Goal: Task Accomplishment & Management: Manage account settings

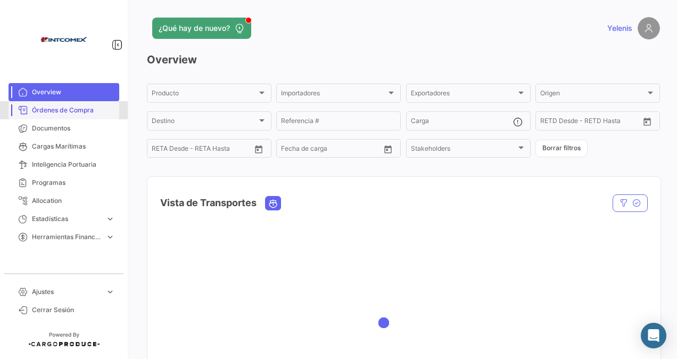
click at [79, 110] on span "Órdenes de Compra" at bounding box center [73, 110] width 83 height 10
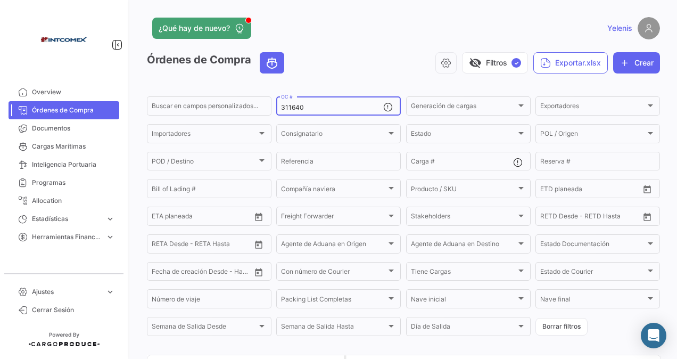
click at [316, 105] on input "311640" at bounding box center [332, 107] width 102 height 7
drag, startPoint x: 306, startPoint y: 109, endPoint x: 254, endPoint y: 107, distance: 51.6
click at [0, 0] on div "Buscar en [PERSON_NAME] personalizados... 311640 OC # Generación [PERSON_NAME] …" at bounding box center [0, 0] width 0 height 0
paste input "16858/17857/17858"
click at [321, 109] on input "16858/17857/17858" at bounding box center [332, 107] width 102 height 7
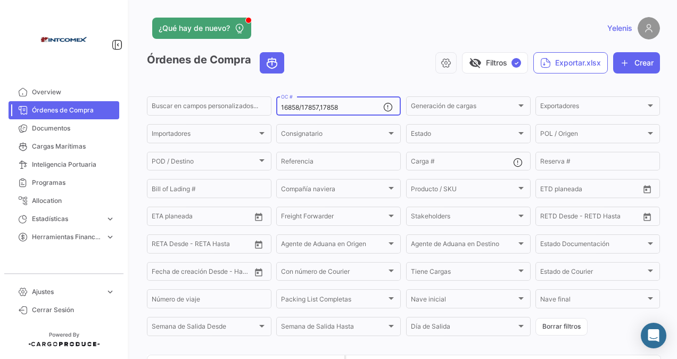
click at [298, 110] on input "16858/17857,17858" at bounding box center [332, 107] width 102 height 7
click at [301, 108] on input "16858/17857,17858" at bounding box center [332, 107] width 102 height 7
type input "16858,17857,17858"
click at [350, 102] on div "16858,17857,17858 OC #" at bounding box center [332, 105] width 102 height 21
click at [350, 105] on input "16858,17857,17858" at bounding box center [332, 107] width 102 height 7
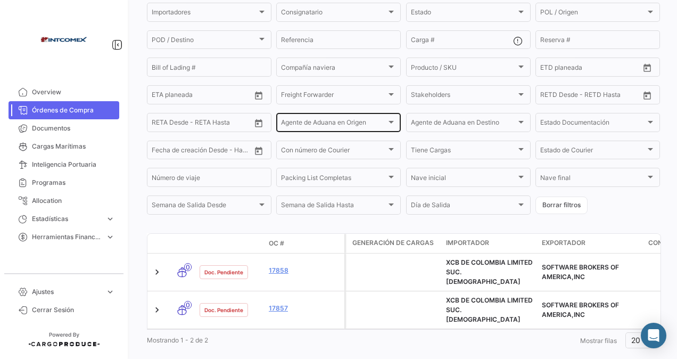
scroll to position [130, 0]
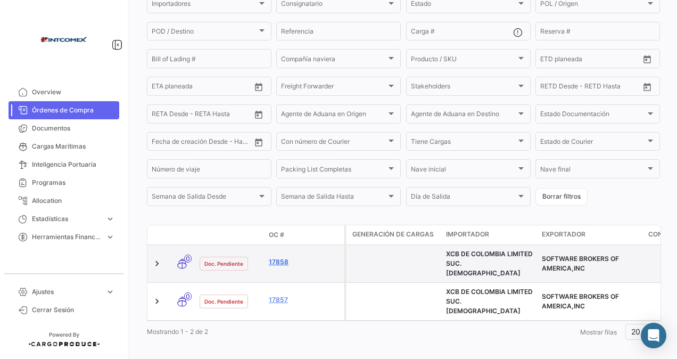
click at [280, 259] on link "17858" at bounding box center [304, 262] width 71 height 10
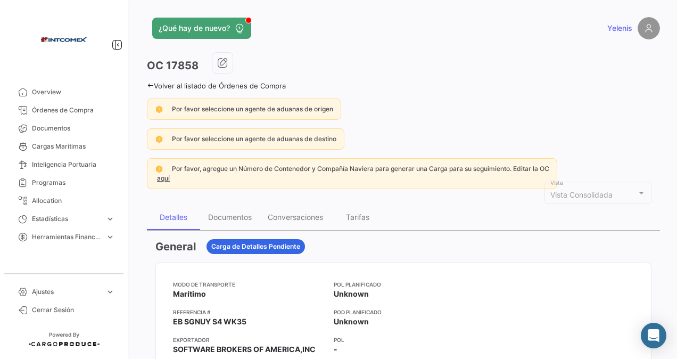
click at [149, 86] on icon at bounding box center [150, 85] width 7 height 7
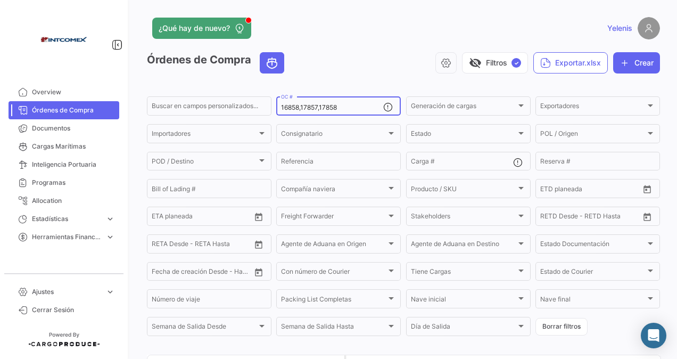
click at [339, 107] on input "16858,17857,17858" at bounding box center [332, 107] width 102 height 7
drag, startPoint x: 338, startPoint y: 106, endPoint x: 264, endPoint y: 111, distance: 74.6
click at [0, 0] on div "Buscar en [PERSON_NAME] personalizados... 16858,17857,17858 OC # Generación [PE…" at bounding box center [0, 0] width 0 height 0
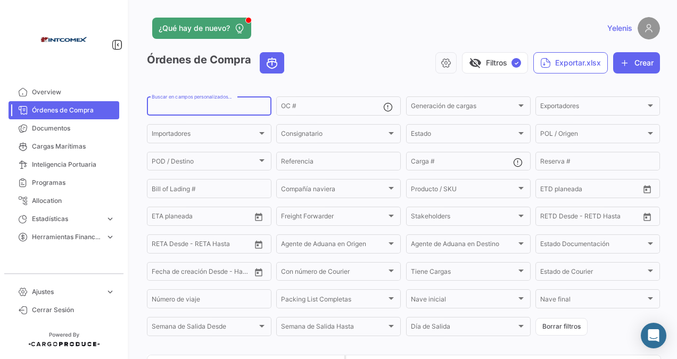
click at [185, 110] on input "Buscar en campos personalizados..." at bounding box center [209, 107] width 115 height 7
type input "4382"
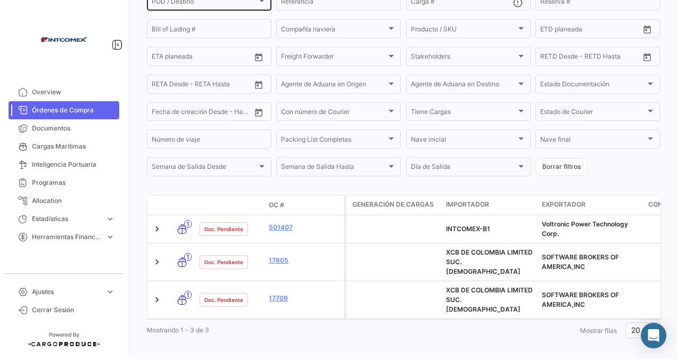
scroll to position [158, 0]
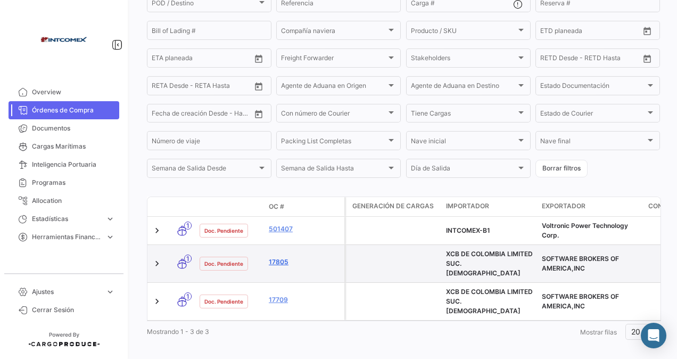
click at [282, 264] on link "17805" at bounding box center [304, 262] width 71 height 10
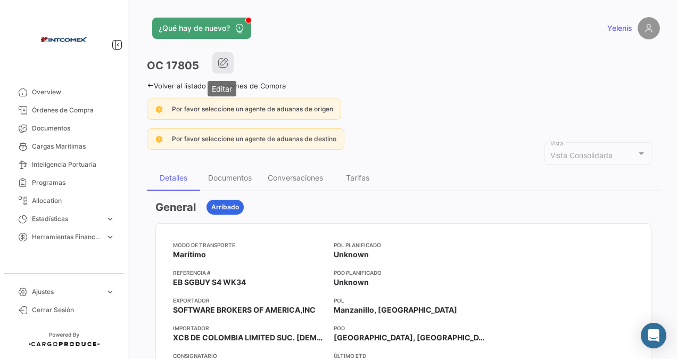
click at [222, 65] on icon "button" at bounding box center [223, 62] width 11 height 11
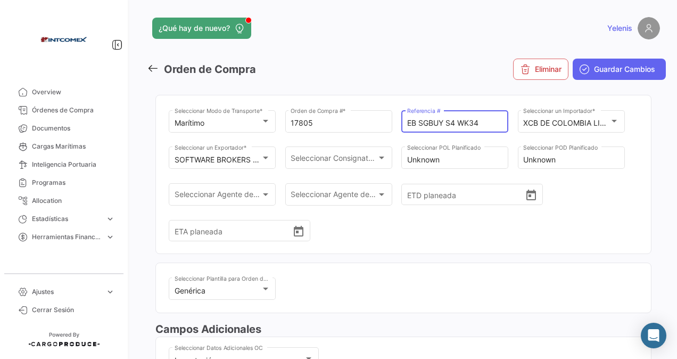
drag, startPoint x: 484, startPoint y: 125, endPoint x: 405, endPoint y: 130, distance: 79.4
click at [405, 130] on div "EB SGBUY S4 WK34 Referencia #" at bounding box center [454, 120] width 107 height 24
paste input "M-PA-EXW-S00018050"
type input "M-PA-EXW-S00018050"
click at [621, 71] on span "Guardar Cambios" at bounding box center [624, 69] width 61 height 11
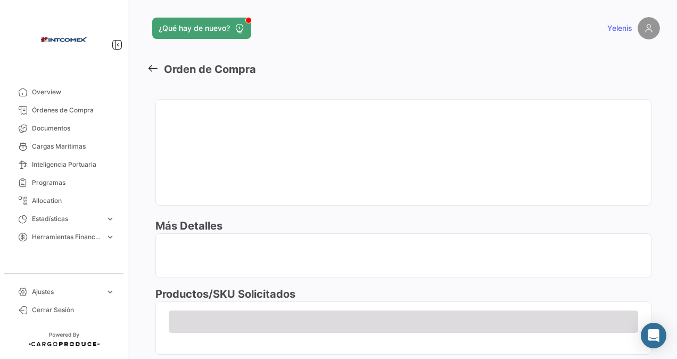
scroll to position [29, 0]
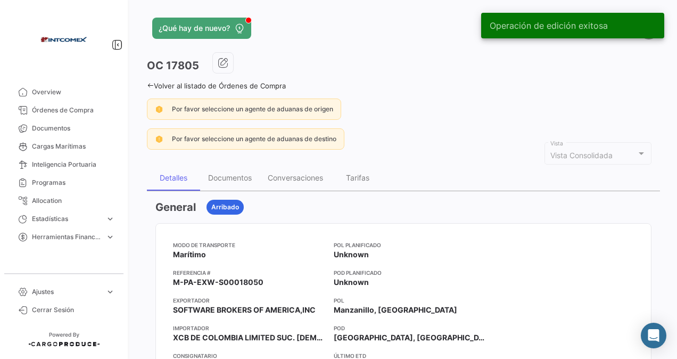
click at [153, 84] on icon at bounding box center [150, 85] width 7 height 7
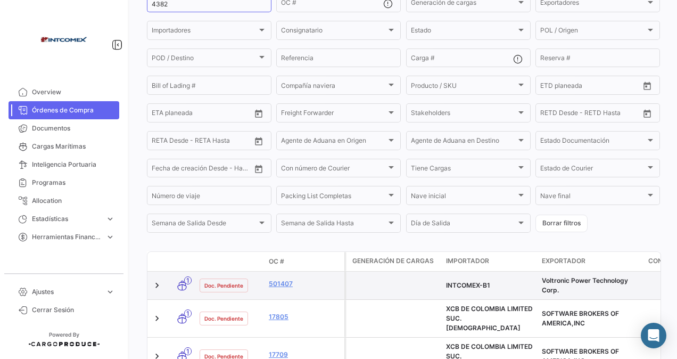
scroll to position [158, 0]
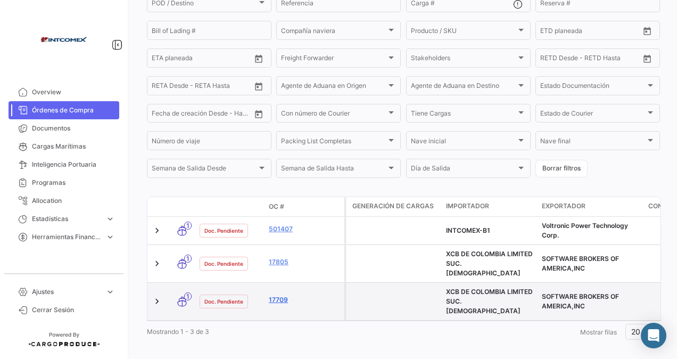
click at [276, 295] on link "17709" at bounding box center [304, 300] width 71 height 10
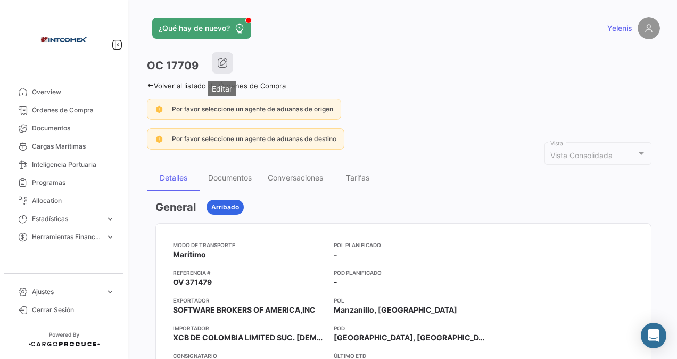
click at [227, 56] on button "button" at bounding box center [222, 62] width 21 height 21
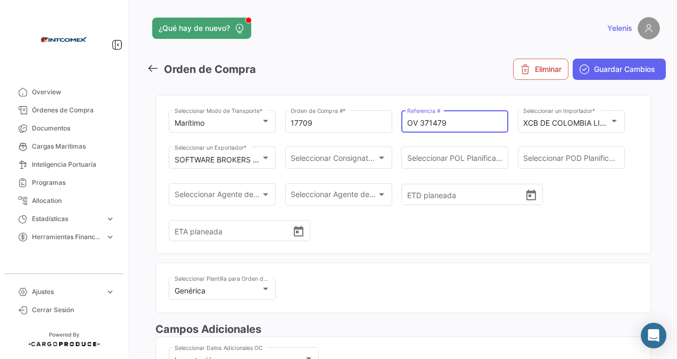
drag, startPoint x: 450, startPoint y: 122, endPoint x: 397, endPoint y: 130, distance: 53.8
click at [398, 129] on div "Marítimo Seleccionar Modo de Transporte * 17709 Orden de Compra # * OV 371479 R…" at bounding box center [403, 180] width 469 height 145
paste input "M-PA-EXW-S00018050"
type input "M-PA-EXW-S00018050"
click at [599, 66] on span "Guardar Cambios" at bounding box center [624, 69] width 61 height 11
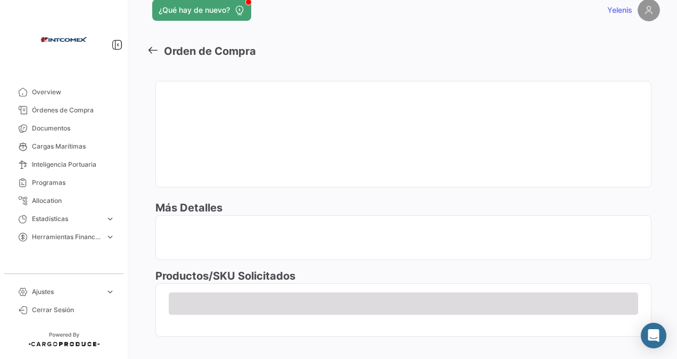
scroll to position [29, 0]
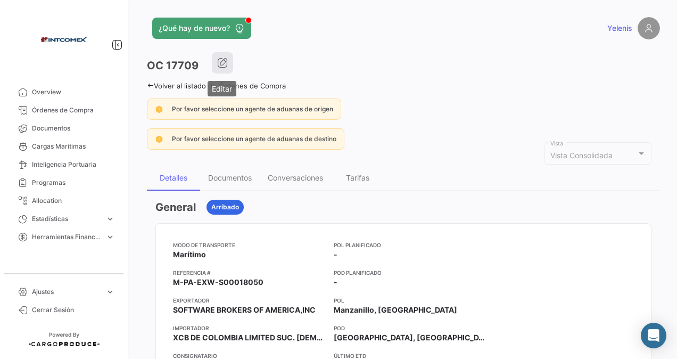
click at [228, 67] on button "button" at bounding box center [222, 62] width 21 height 21
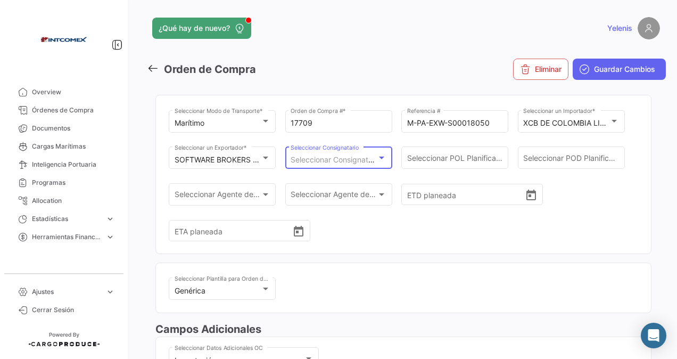
click at [380, 161] on div at bounding box center [382, 157] width 10 height 9
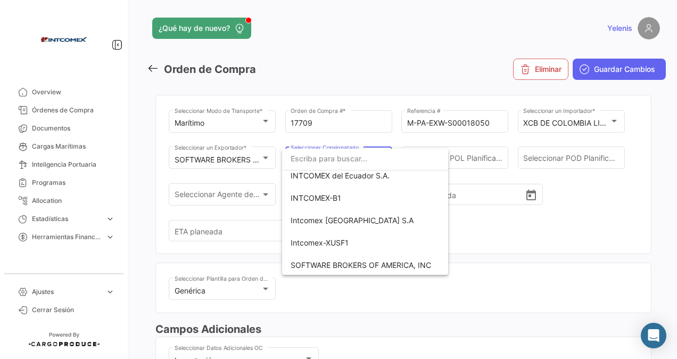
scroll to position [387, 0]
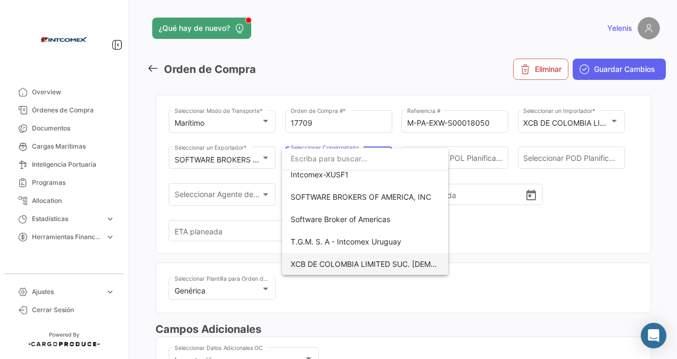
click at [344, 257] on span "XCB DE COLOMBIA LIMITED SUC. [DEMOGRAPHIC_DATA]" at bounding box center [364, 264] width 149 height 22
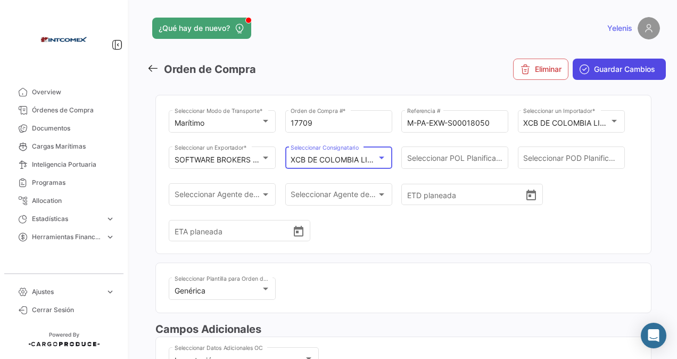
click at [587, 67] on button "Guardar Cambios" at bounding box center [618, 69] width 93 height 21
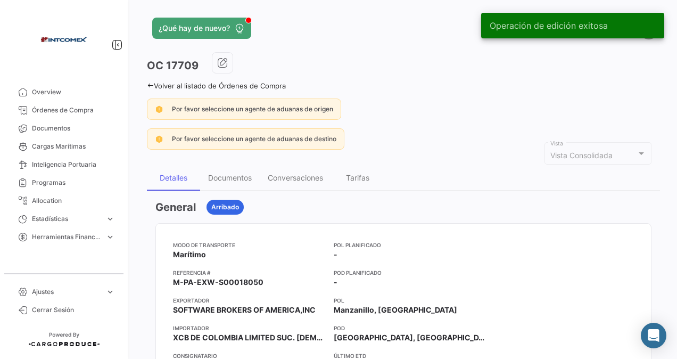
click at [149, 88] on link "Volver al listado de Órdenes de Compra" at bounding box center [216, 85] width 139 height 9
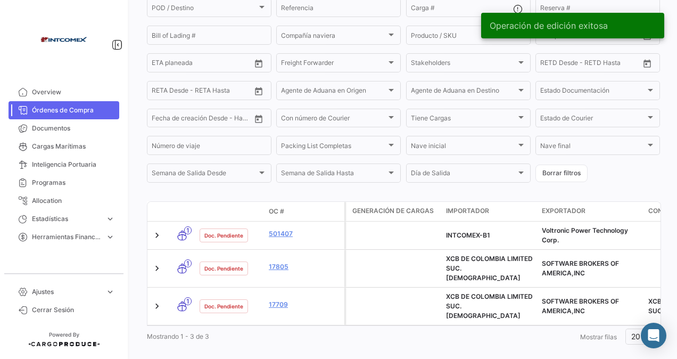
scroll to position [158, 0]
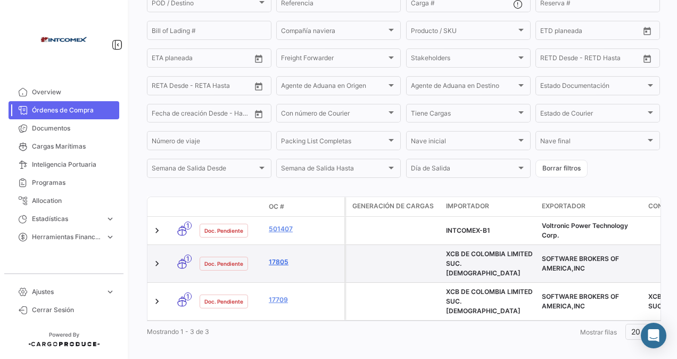
click at [281, 258] on link "17805" at bounding box center [304, 262] width 71 height 10
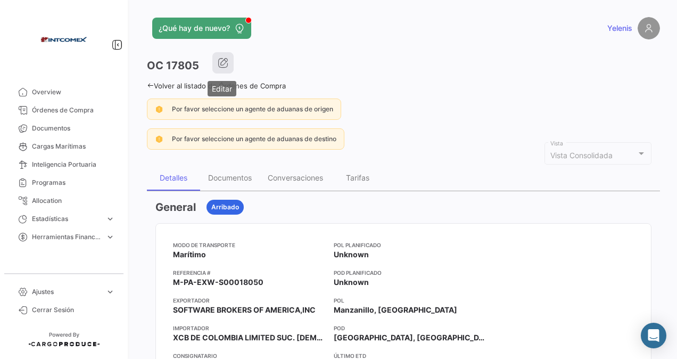
click at [225, 64] on icon "button" at bounding box center [223, 62] width 11 height 11
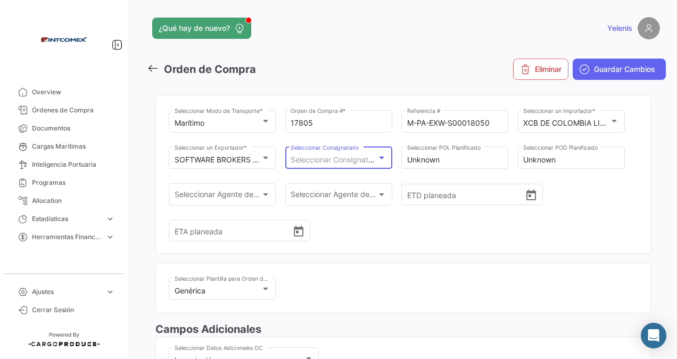
click at [369, 160] on span "Seleccionar Consignatario" at bounding box center [335, 159] width 90 height 9
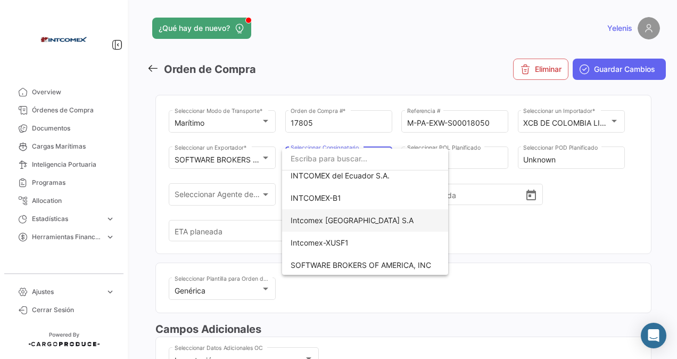
scroll to position [387, 0]
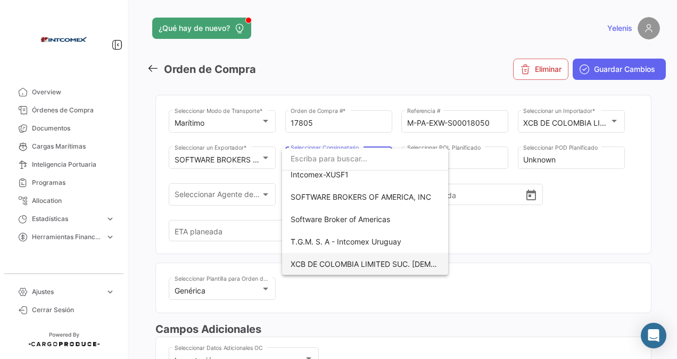
click at [318, 264] on span "XCB DE COLOMBIA LIMITED SUC. [DEMOGRAPHIC_DATA]" at bounding box center [391, 263] width 202 height 9
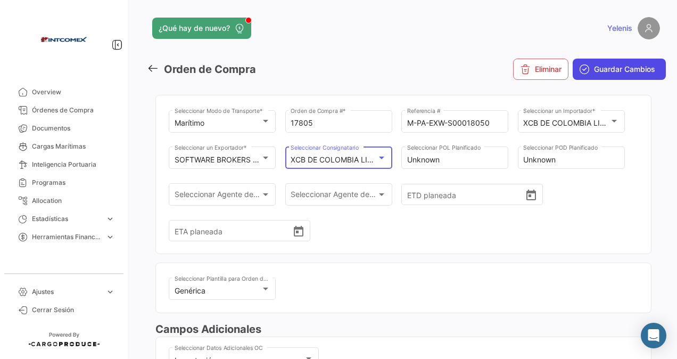
click at [616, 71] on span "Guardar Cambios" at bounding box center [624, 69] width 61 height 11
